Goal: Book appointment/travel/reservation

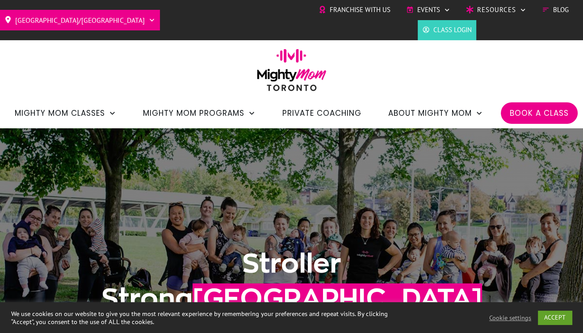
click at [533, 107] on span "Book a Class" at bounding box center [538, 112] width 59 height 15
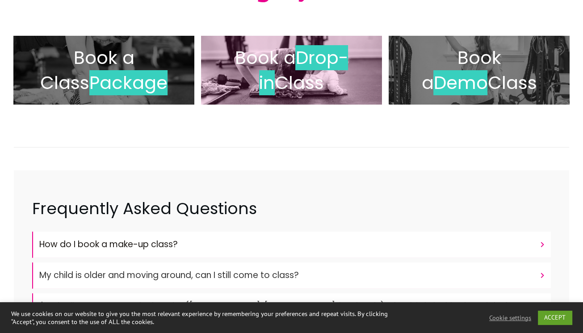
scroll to position [185, 0]
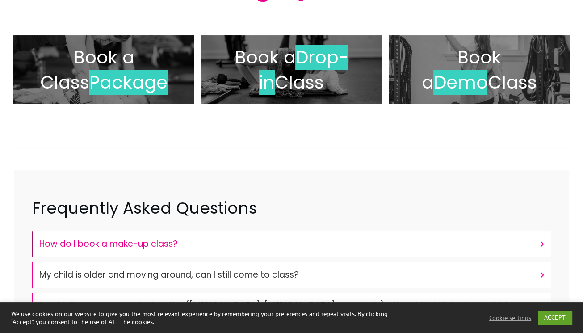
click at [347, 245] on h4 "How do I book a make-up class?" at bounding box center [286, 243] width 495 height 17
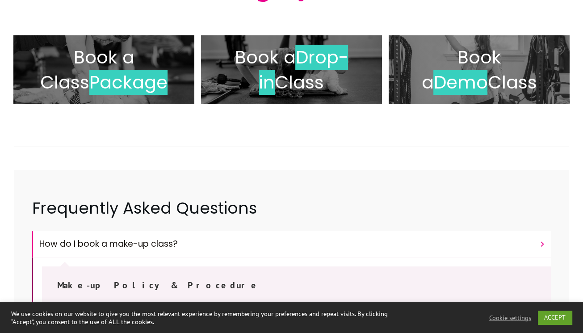
click at [347, 245] on h4 "How do I book a make-up class?" at bounding box center [286, 243] width 495 height 17
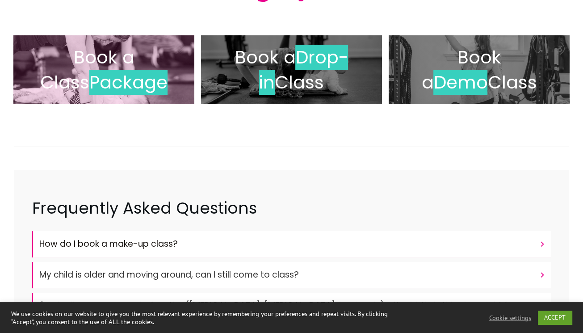
click at [134, 53] on span "Book a Class" at bounding box center [87, 70] width 94 height 50
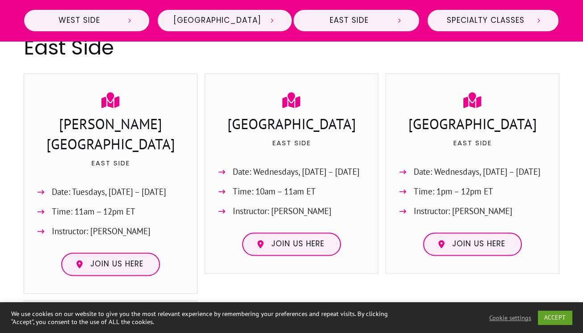
scroll to position [1039, 0]
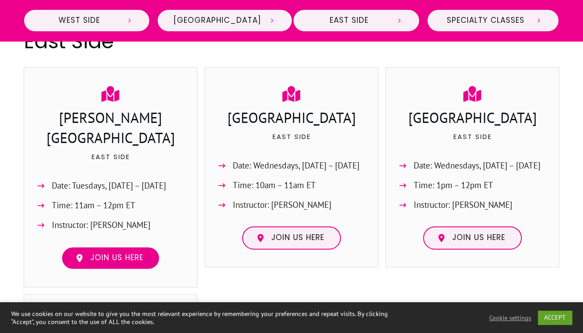
click at [127, 246] on link "Join us here" at bounding box center [110, 257] width 99 height 23
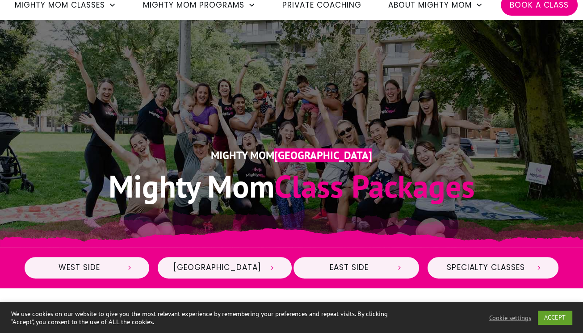
scroll to position [0, 0]
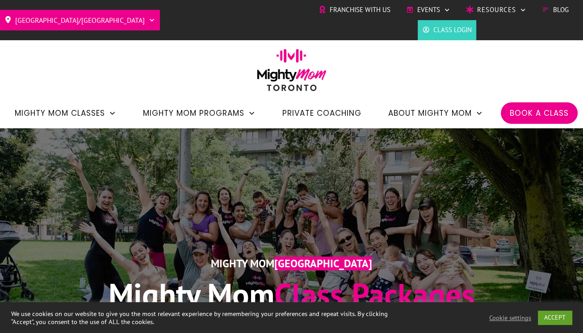
click at [521, 113] on span "Book a Class" at bounding box center [538, 112] width 59 height 15
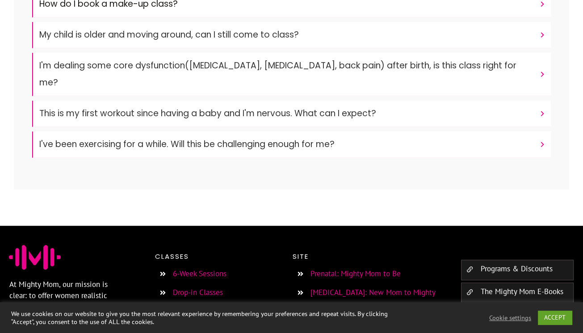
scroll to position [528, 0]
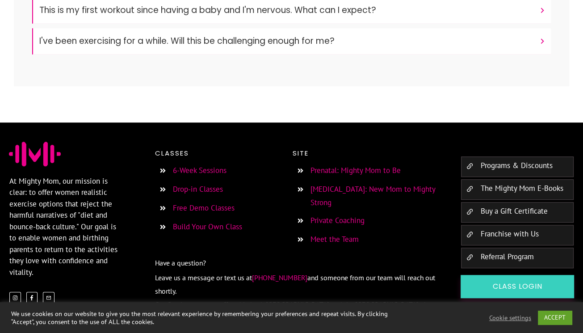
click at [191, 203] on link "Free Demo Classes" at bounding box center [204, 208] width 62 height 10
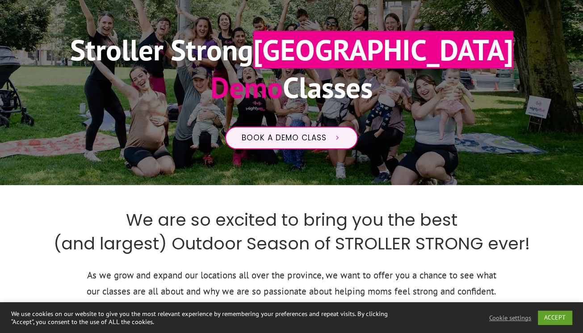
scroll to position [169, 0]
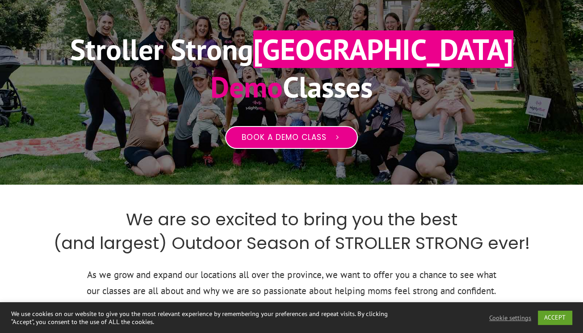
click at [261, 130] on link "Book a Demo Class" at bounding box center [291, 137] width 133 height 23
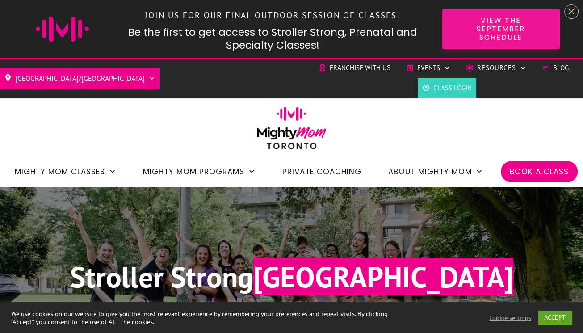
click at [497, 28] on span "View the September Schedule" at bounding box center [501, 29] width 86 height 26
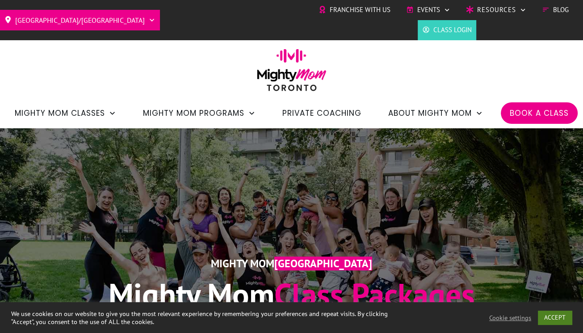
click at [554, 321] on link "ACCEPT" at bounding box center [555, 317] width 34 height 14
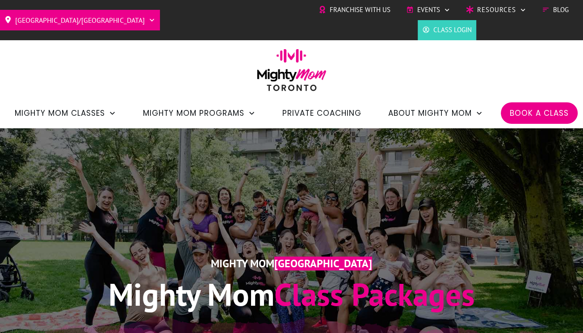
click at [535, 113] on span "Book a Class" at bounding box center [538, 112] width 59 height 15
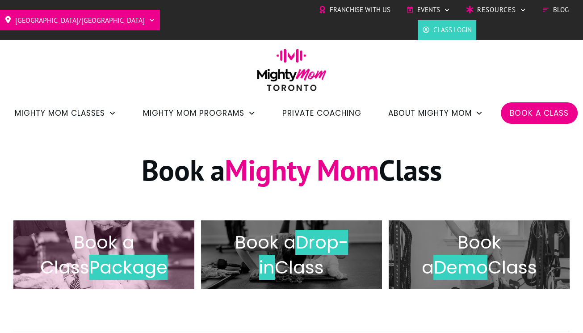
click at [134, 250] on span "Book a Class" at bounding box center [87, 254] width 94 height 50
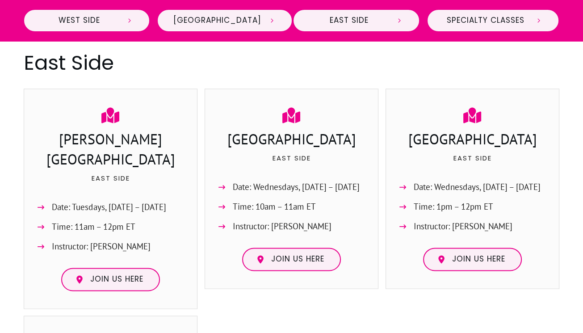
scroll to position [1018, 0]
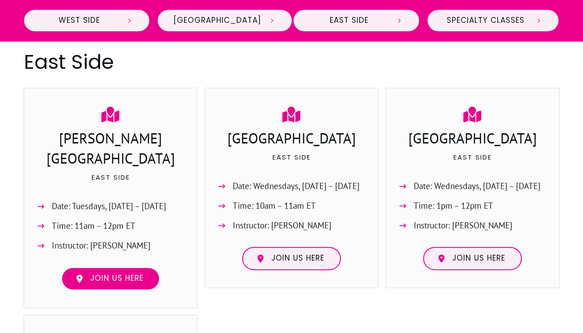
click at [134, 273] on span "Join us here" at bounding box center [116, 278] width 53 height 10
